Goal: Task Accomplishment & Management: Manage account settings

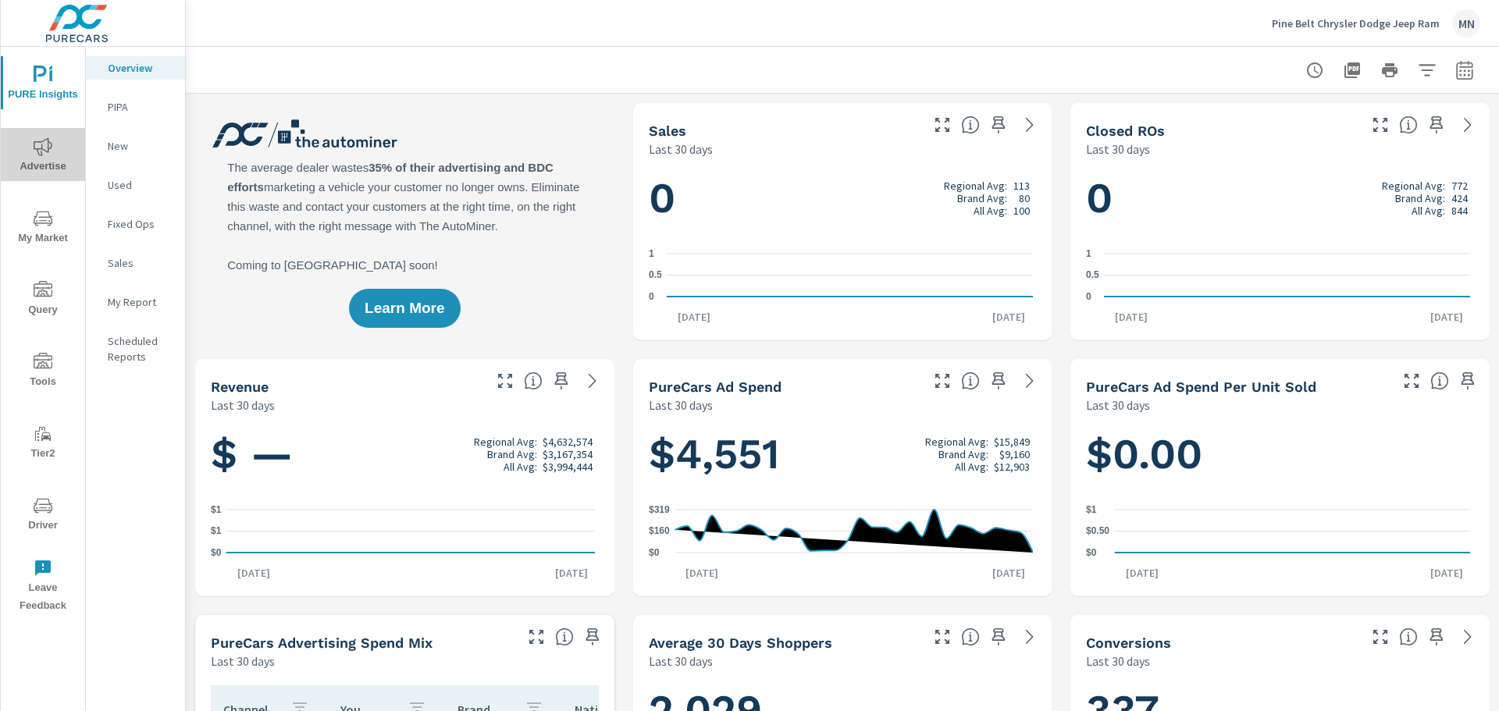
click at [52, 157] on span "Advertise" at bounding box center [42, 156] width 75 height 38
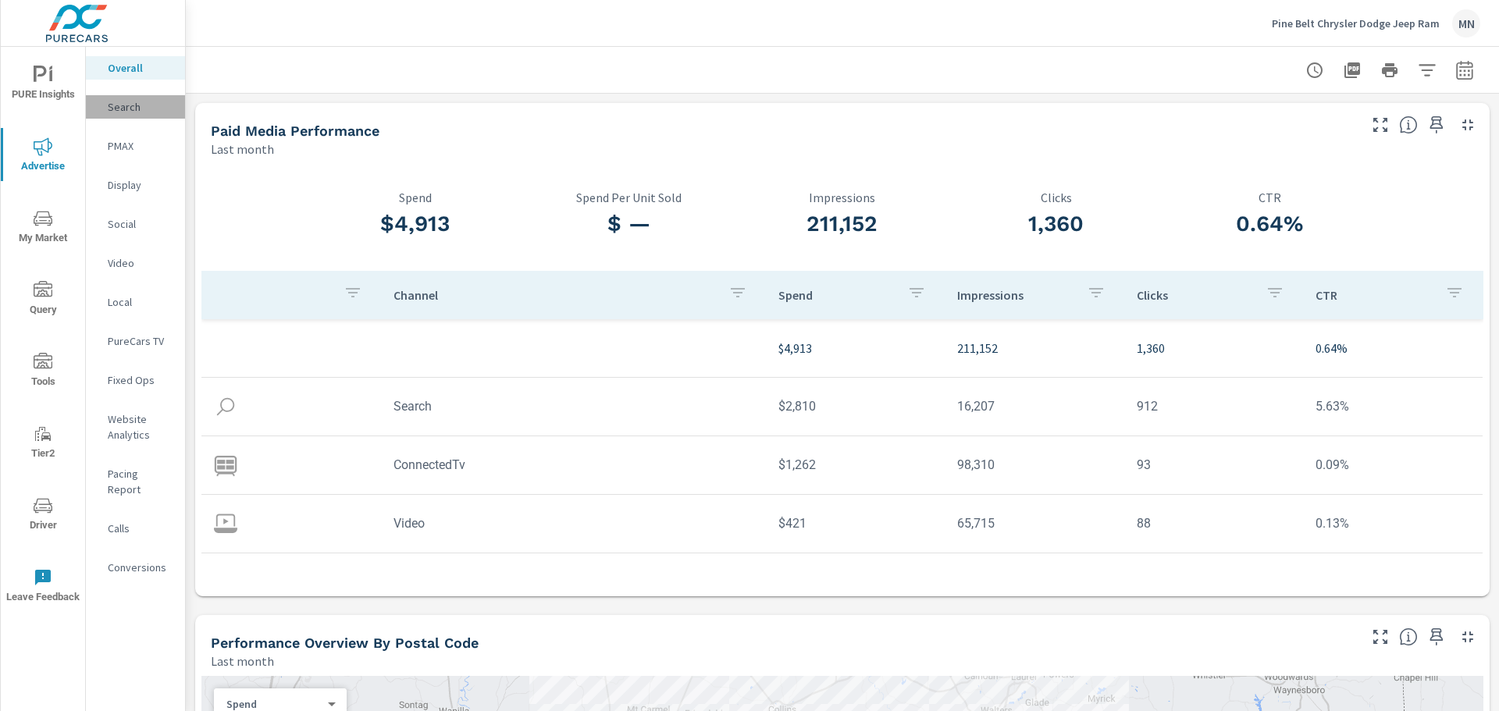
click at [133, 108] on p "Search" at bounding box center [140, 107] width 65 height 16
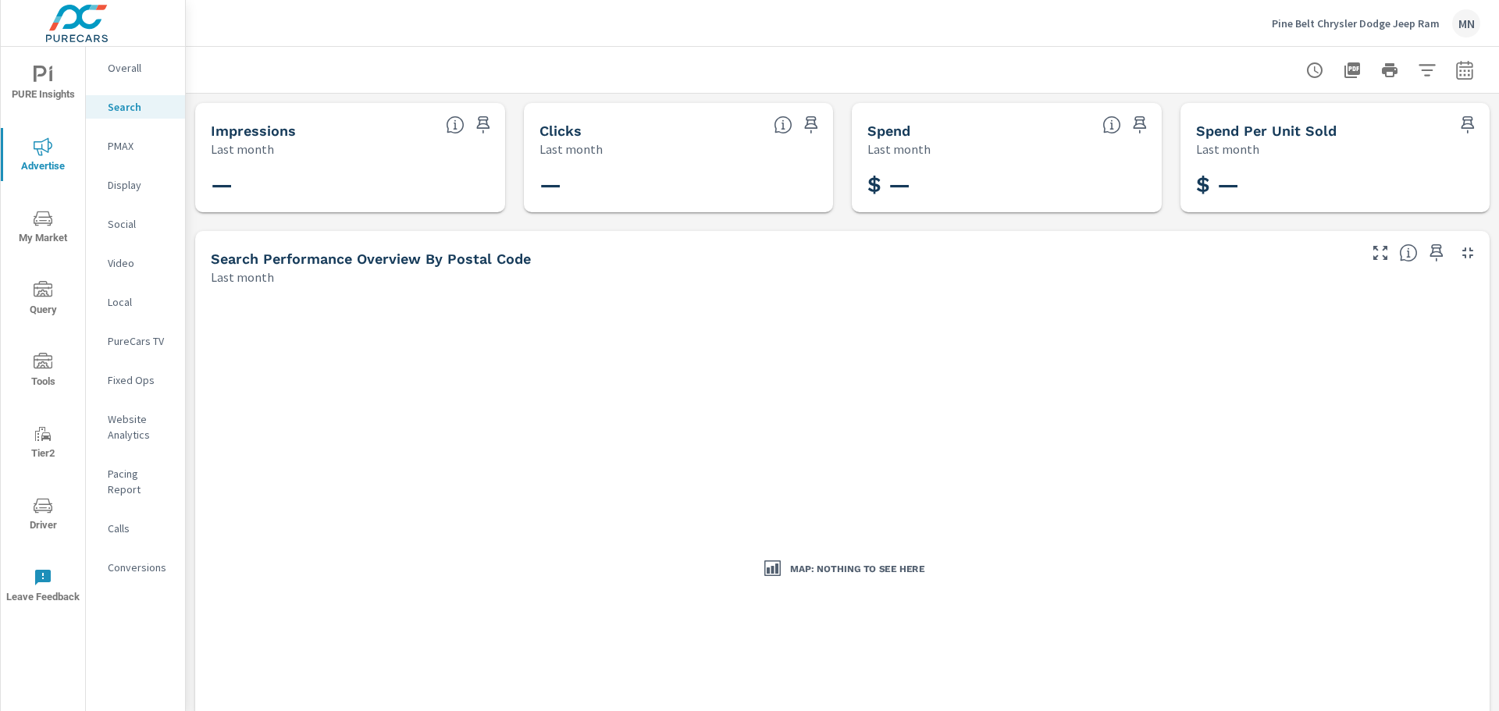
click at [1343, 17] on p "Pine Belt Chrysler Dodge Jeep Ram" at bounding box center [1356, 23] width 168 height 14
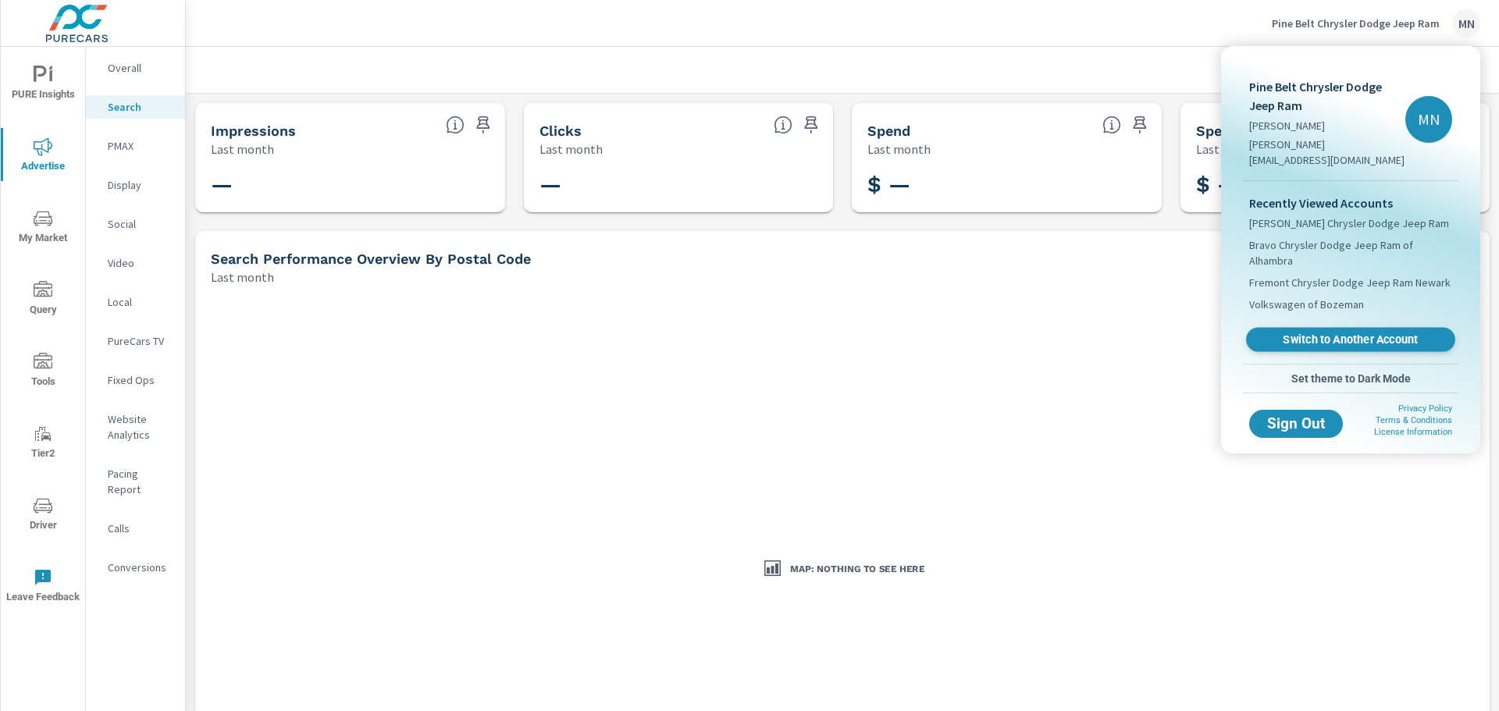
click at [1339, 333] on span "Switch to Another Account" at bounding box center [1350, 340] width 191 height 15
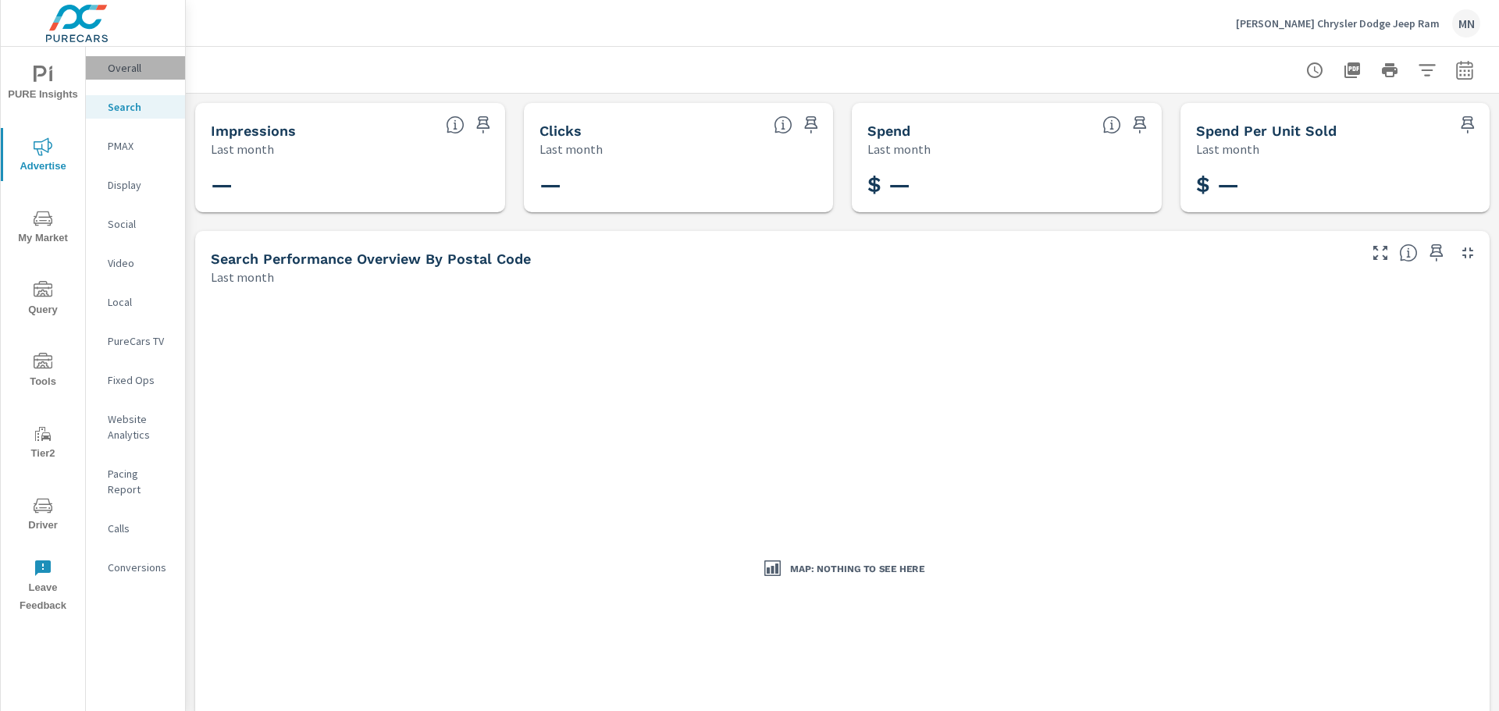
click at [130, 69] on p "Overall" at bounding box center [140, 68] width 65 height 16
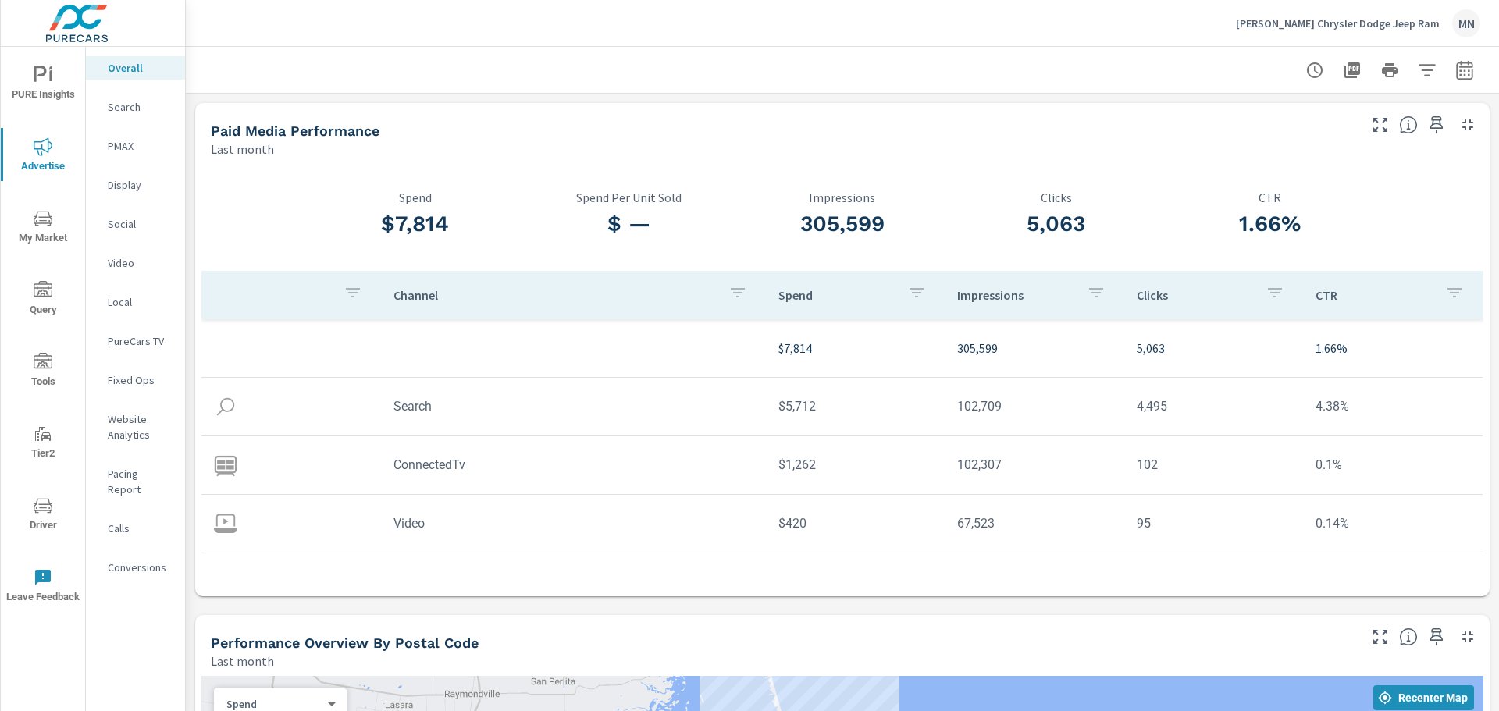
scroll to position [46, 0]
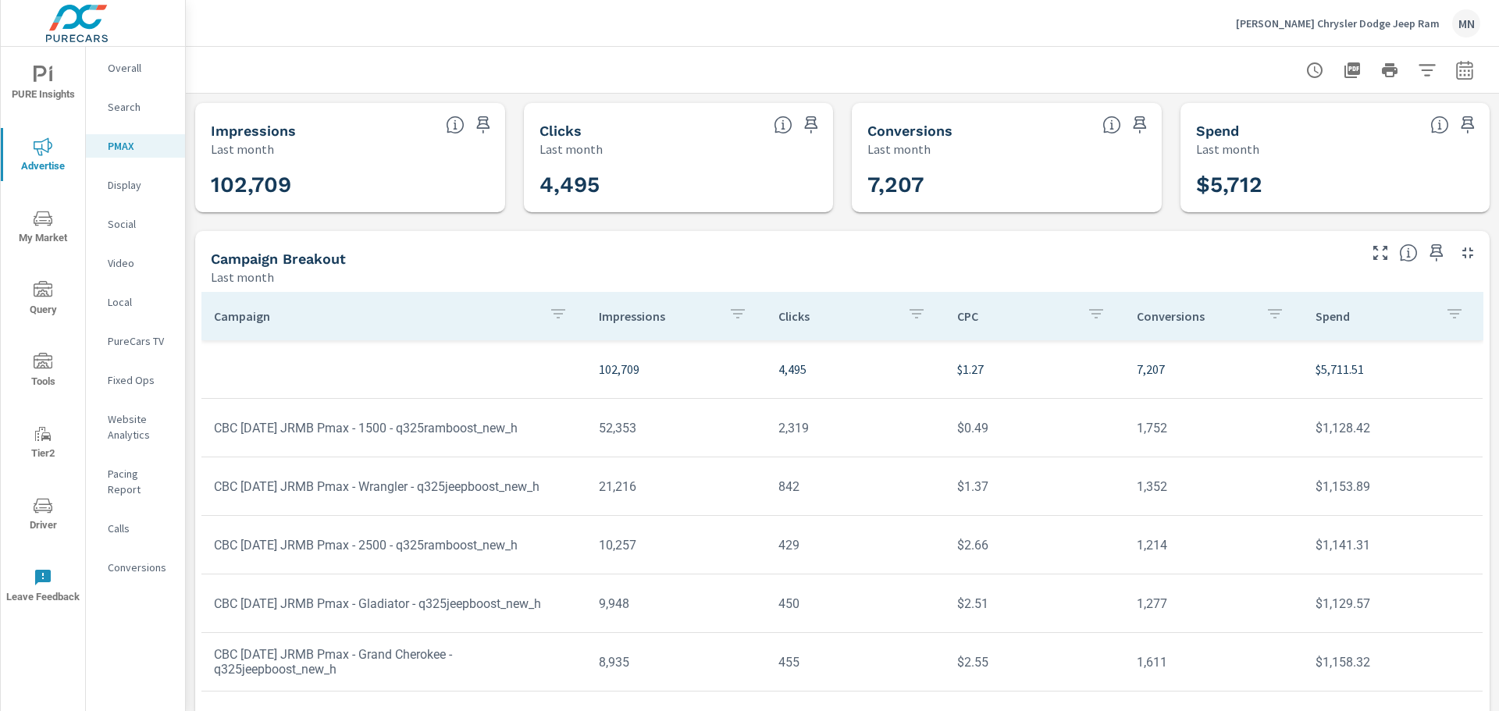
scroll to position [23, 0]
